Goal: Information Seeking & Learning: Learn about a topic

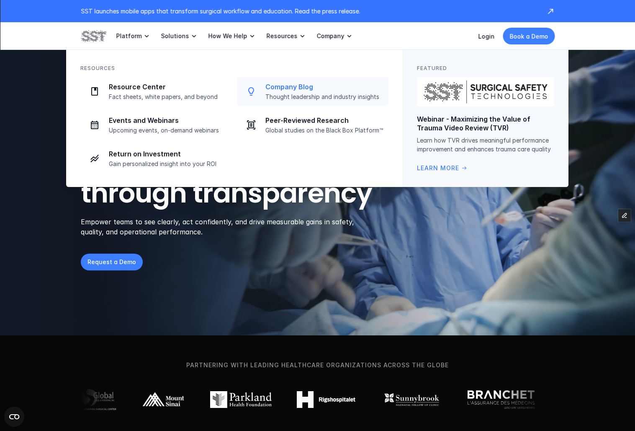
click at [289, 87] on p "Company Blog" at bounding box center [325, 87] width 118 height 9
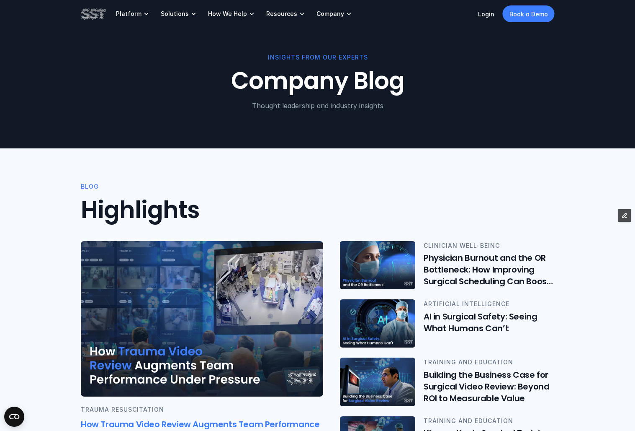
scroll to position [2, 0]
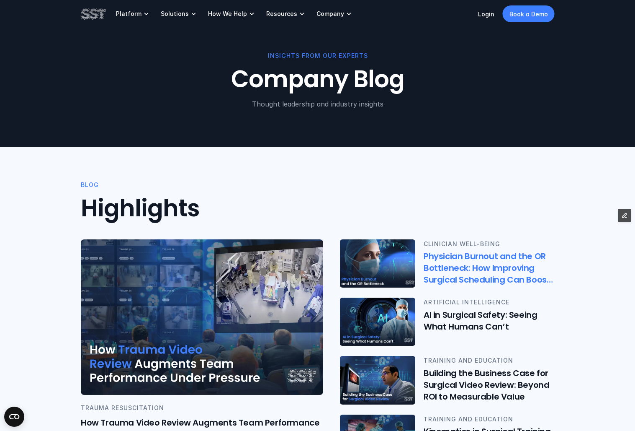
click at [377, 271] on img at bounding box center [378, 263] width 78 height 50
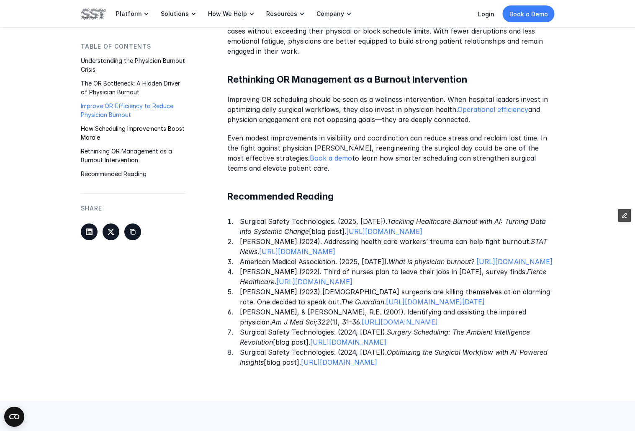
scroll to position [1175, 0]
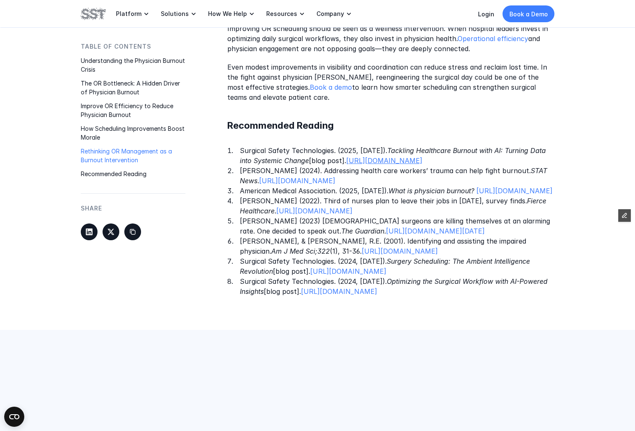
click at [399, 163] on link "https://www.surgicalsafety.com/blog/healthcare-burnout" at bounding box center [384, 160] width 76 height 8
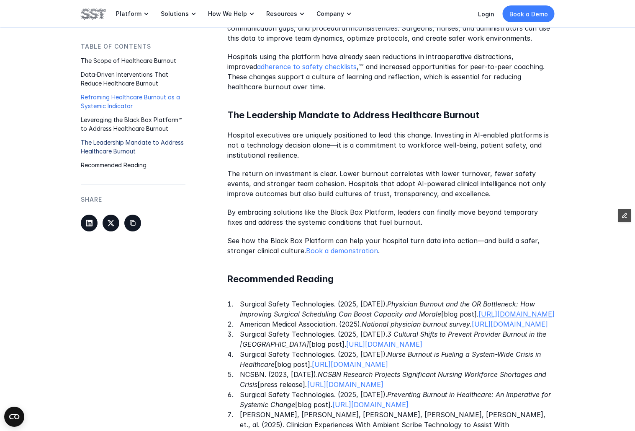
scroll to position [1270, 0]
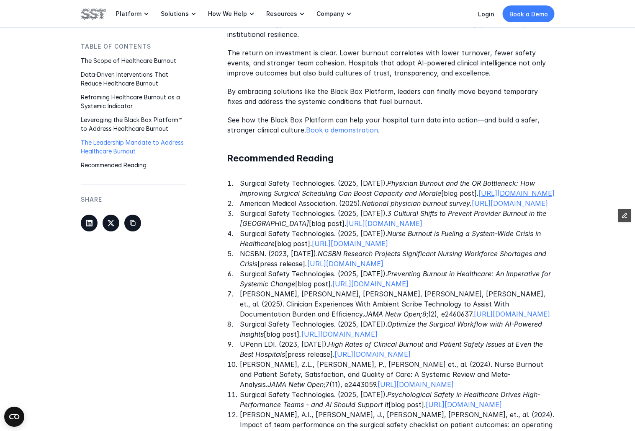
click at [479, 196] on link "https://www.surgicalsafety.com/blog/physician-burnout" at bounding box center [517, 193] width 76 height 8
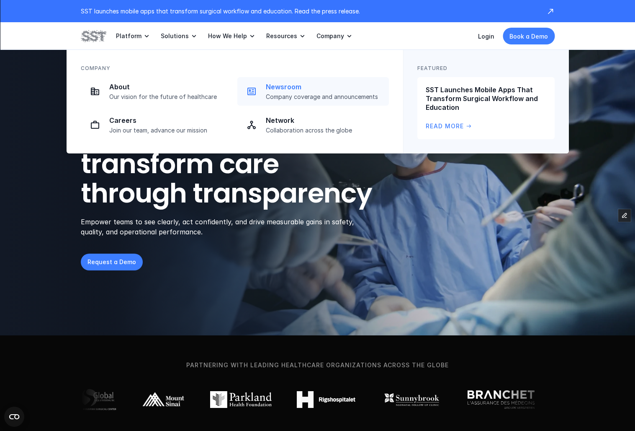
click at [298, 96] on p "Company coverage and announcements" at bounding box center [325, 97] width 118 height 8
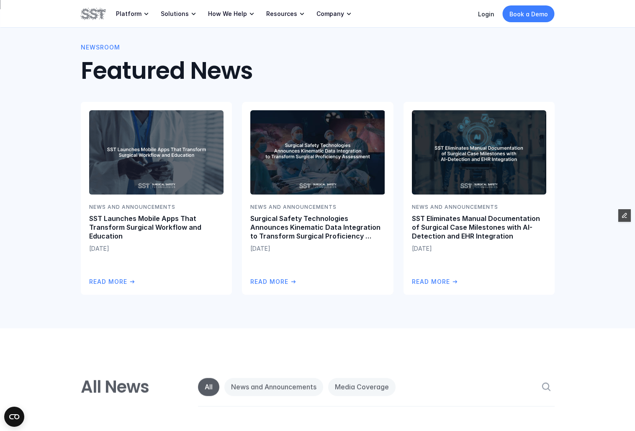
scroll to position [387, 0]
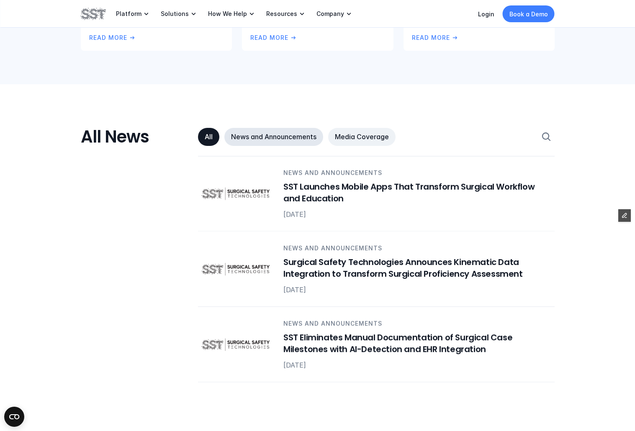
click at [273, 137] on p "News and Announcements" at bounding box center [273, 136] width 85 height 9
click at [369, 141] on link "Media Coverage" at bounding box center [361, 137] width 67 height 18
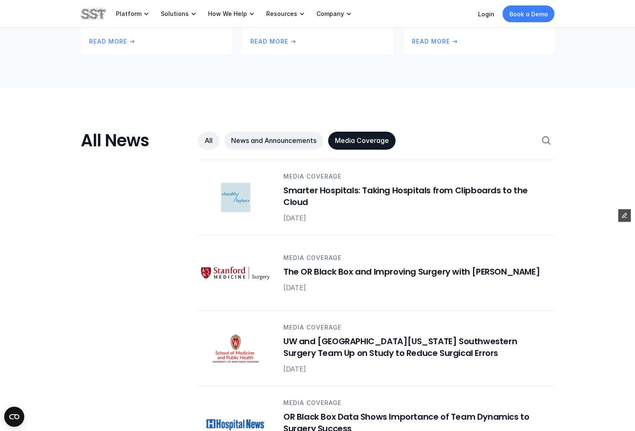
scroll to position [143, 0]
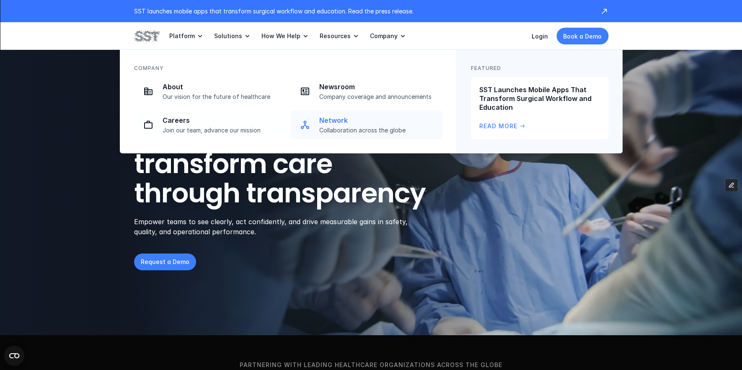
click at [329, 130] on p "Collaboration across the globe" at bounding box center [378, 131] width 118 height 8
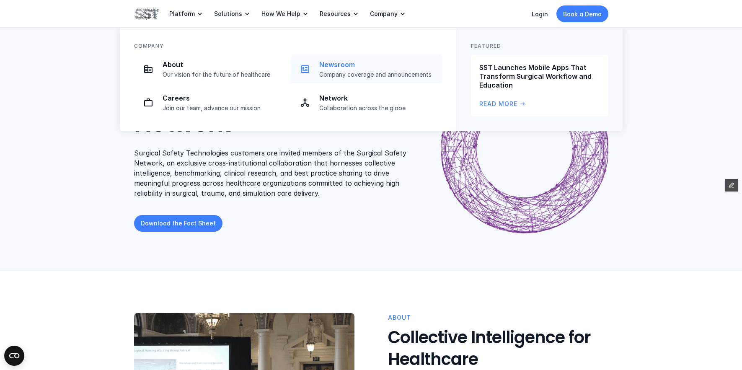
click at [331, 69] on div "Newsroom Company coverage and announcements" at bounding box center [378, 69] width 118 height 18
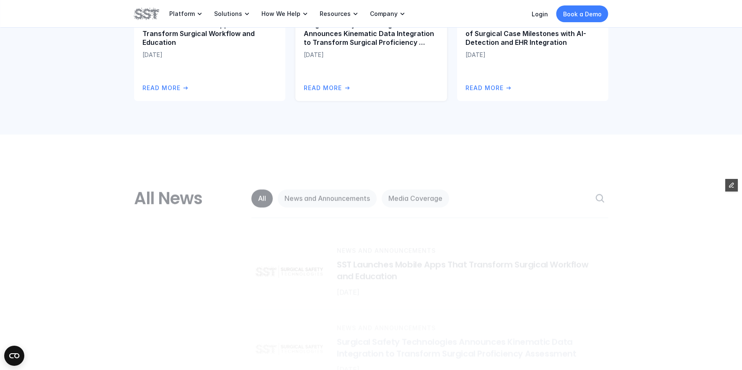
scroll to position [431, 0]
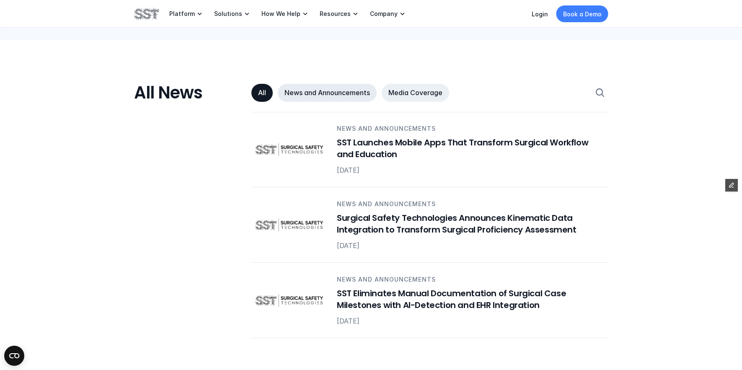
click at [335, 97] on link "News and Announcements" at bounding box center [327, 93] width 99 height 18
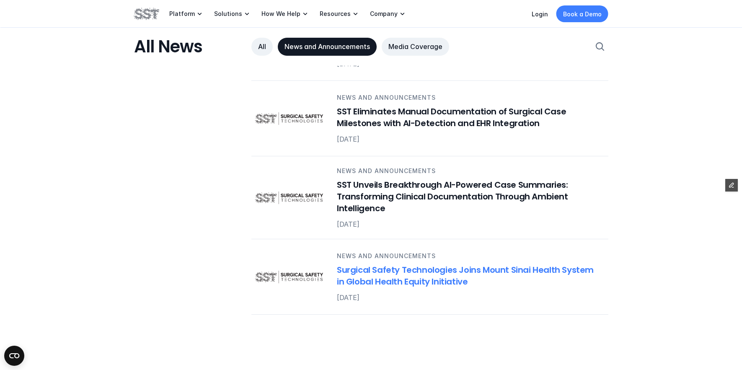
scroll to position [615, 0]
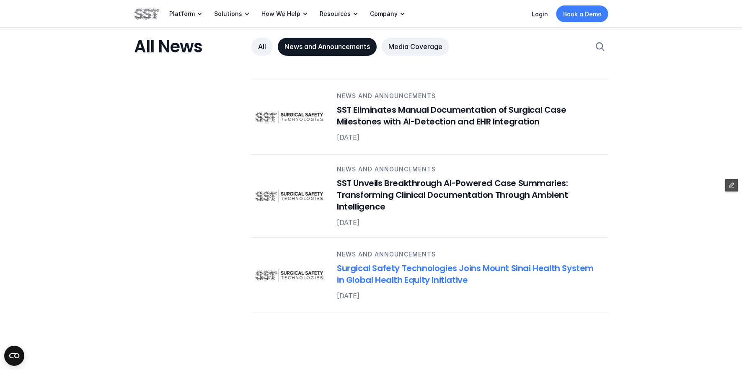
click at [400, 269] on h6 "Surgical Safety Technologies Joins Mount Sinai Health System in Global Health E…" at bounding box center [467, 274] width 261 height 23
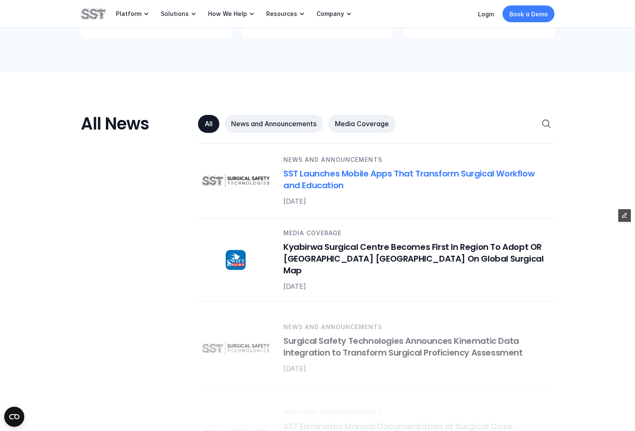
scroll to position [436, 0]
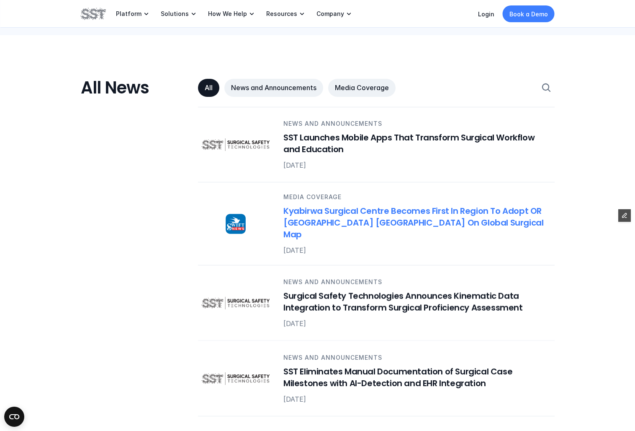
click at [289, 221] on h6 "Kyabirwa Surgical Centre Becomes First In Region To Adopt OR Black Box, Puts Ug…" at bounding box center [414, 222] width 261 height 35
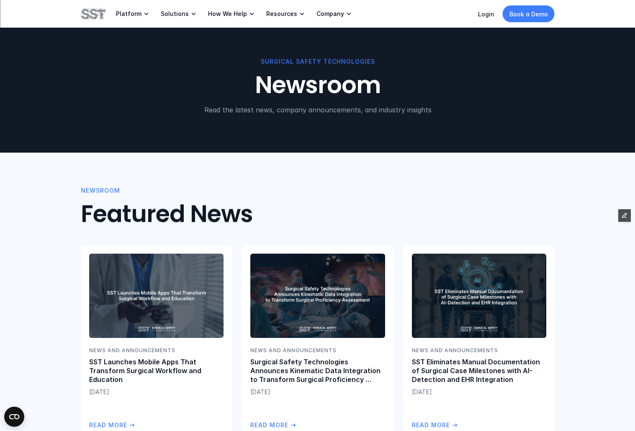
click at [81, 18] on img at bounding box center [93, 14] width 25 height 14
click at [89, 12] on img at bounding box center [93, 14] width 25 height 14
